Goal: Transaction & Acquisition: Book appointment/travel/reservation

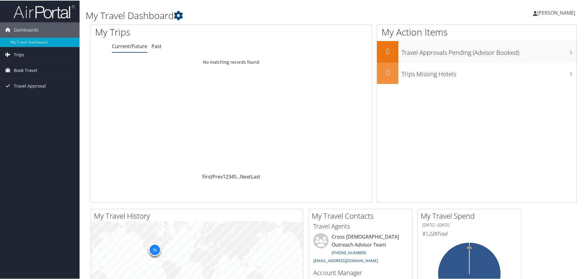
click at [17, 55] on span "Trips" at bounding box center [19, 54] width 10 height 15
click at [25, 95] on span "Book Travel" at bounding box center [26, 97] width 24 height 15
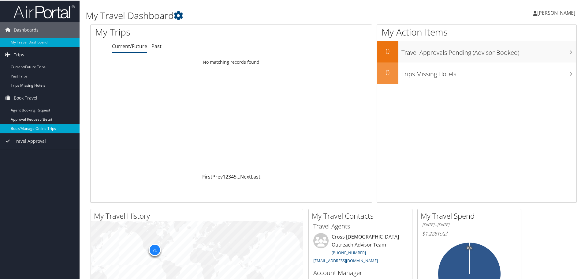
click at [15, 125] on link "Book/Manage Online Trips" at bounding box center [40, 127] width 80 height 9
